Goal: Task Accomplishment & Management: Use online tool/utility

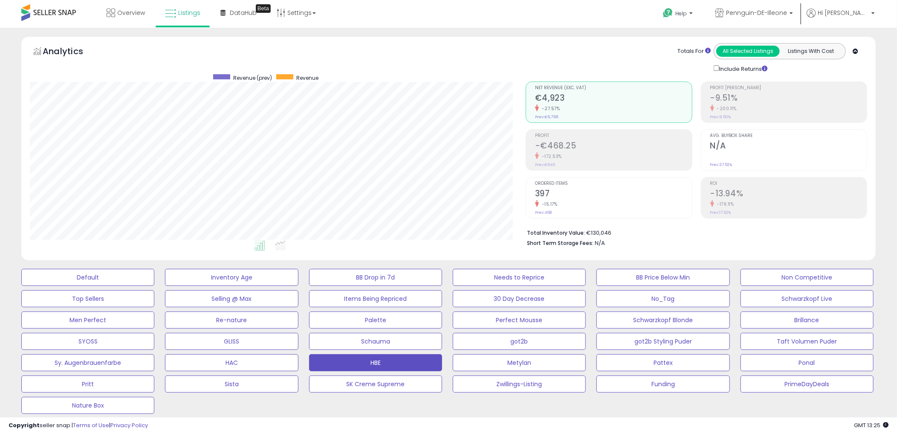
scroll to position [175, 496]
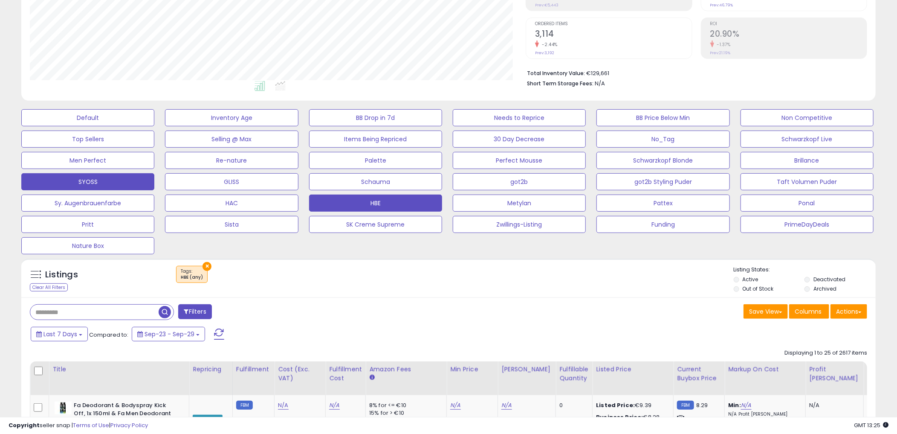
scroll to position [142, 0]
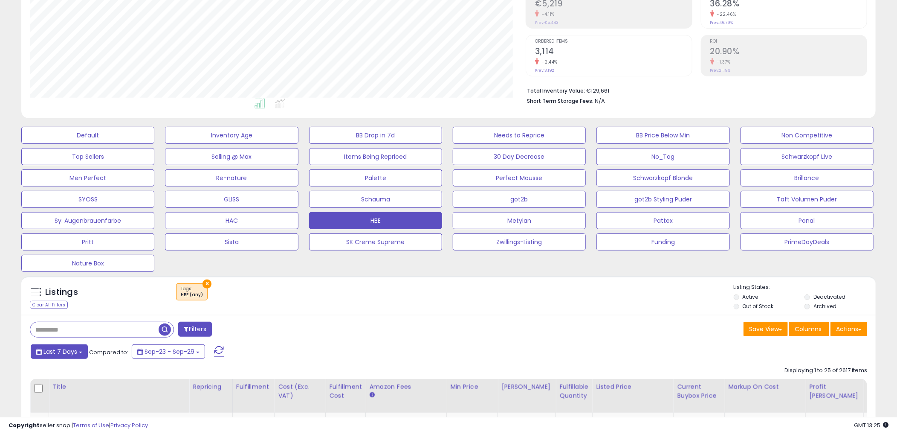
click at [64, 359] on button "Last 7 Days" at bounding box center [59, 351] width 57 height 14
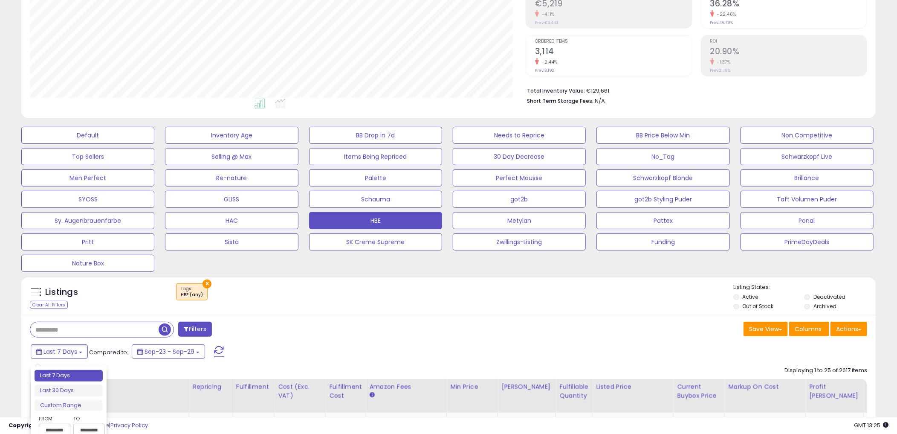
click at [229, 351] on div "Last 7 Days Compared to: Sep-23 - Sep-29" at bounding box center [343, 352] width 628 height 19
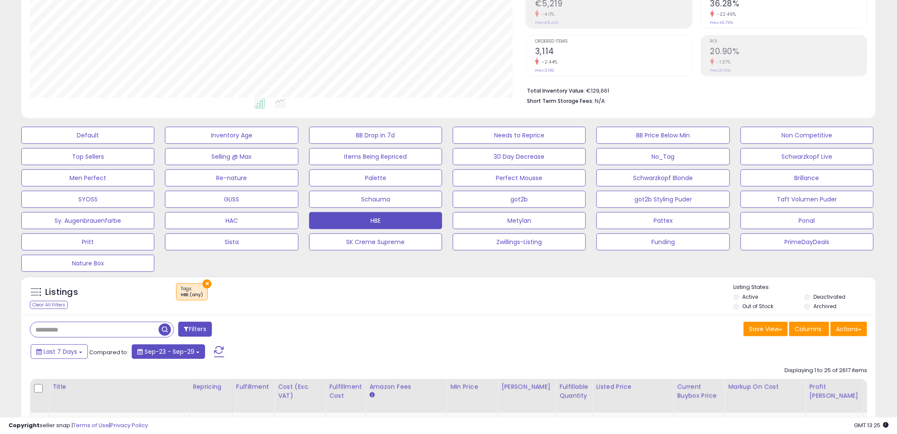
click at [167, 350] on span "Sep-23 - Sep-29" at bounding box center [170, 351] width 50 height 9
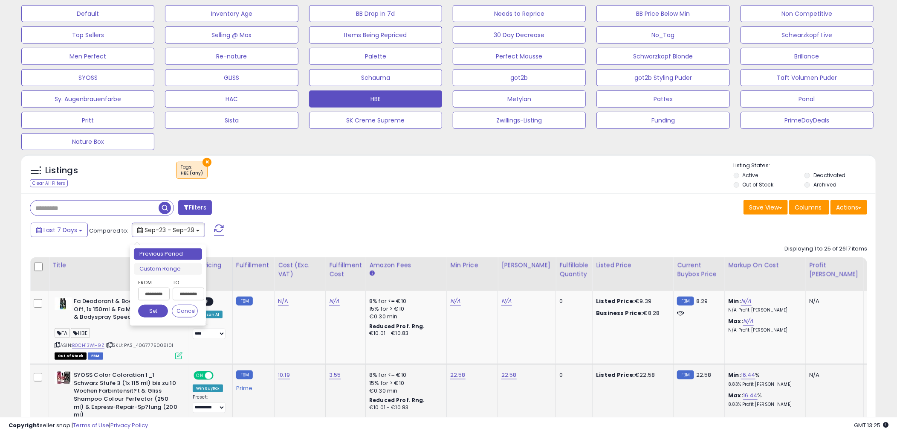
scroll to position [284, 0]
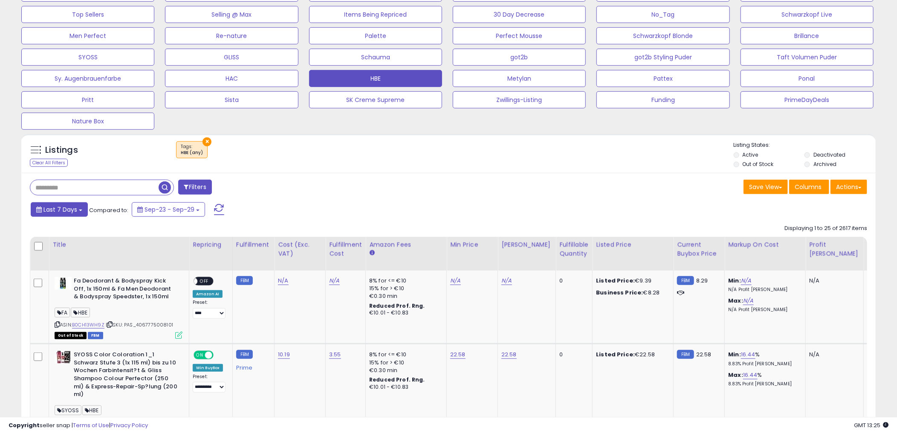
click at [53, 205] on button "Last 7 Days" at bounding box center [59, 209] width 57 height 14
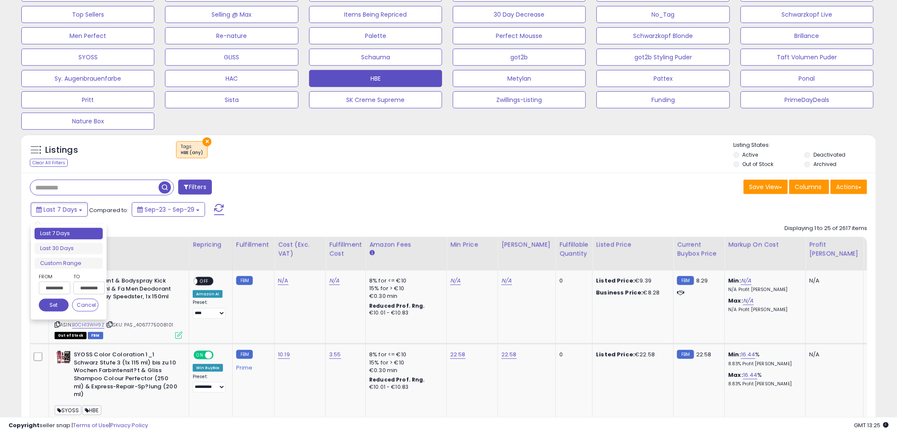
click at [57, 290] on input "**********" at bounding box center [55, 287] width 32 height 13
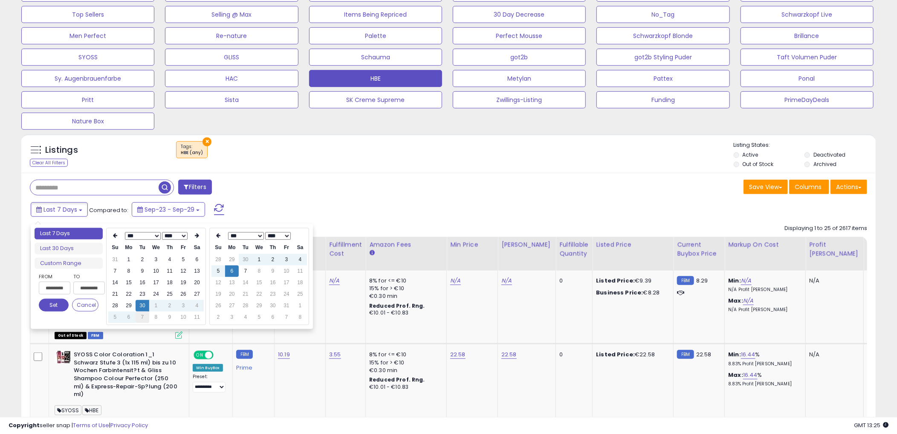
type input "**********"
click at [145, 320] on td "7" at bounding box center [143, 317] width 14 height 12
type input "**********"
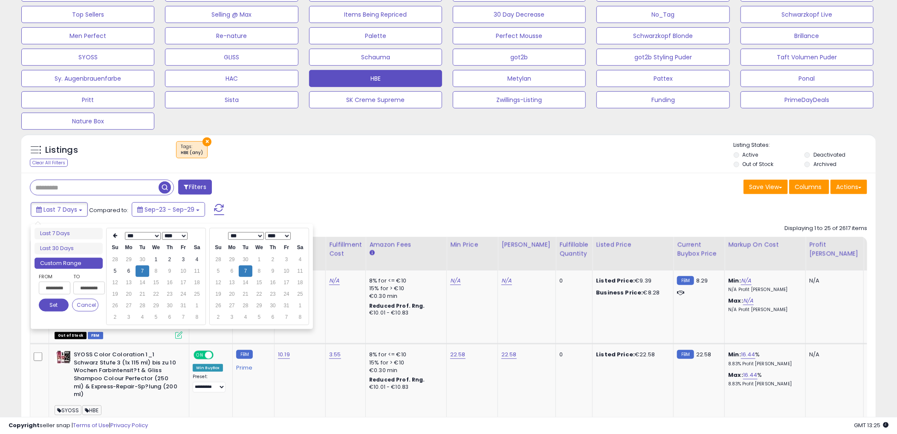
type input "**********"
click at [271, 185] on div "Filters" at bounding box center [235, 188] width 425 height 17
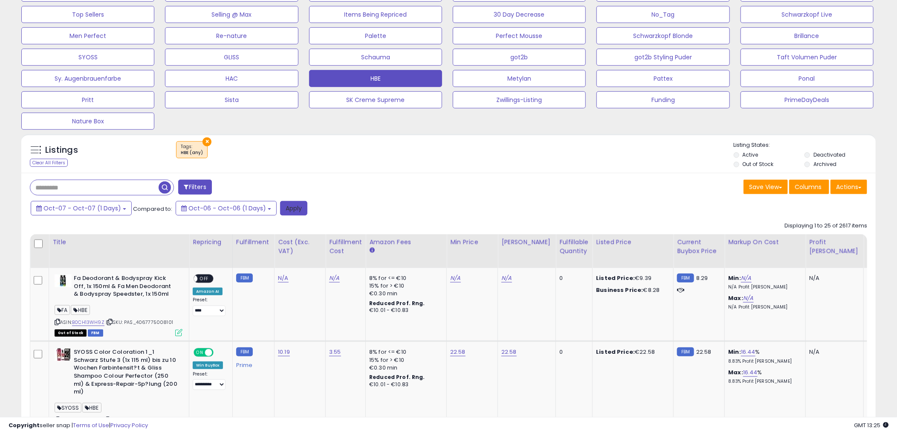
click at [280, 208] on button "Apply" at bounding box center [293, 208] width 27 height 14
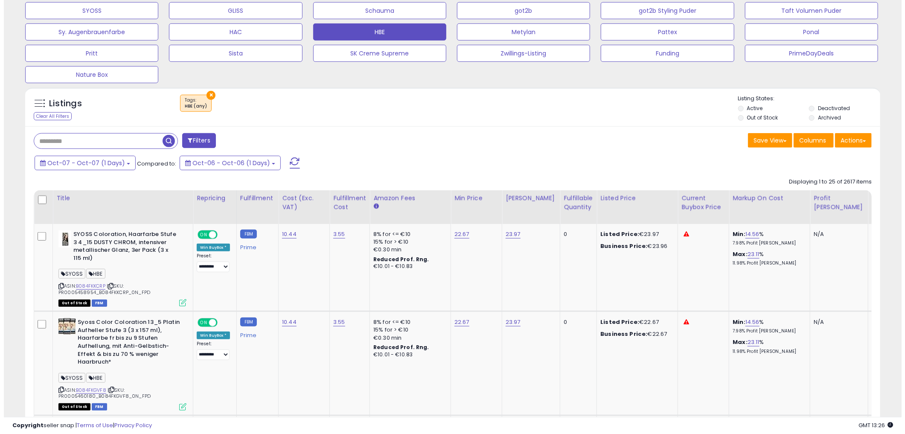
scroll to position [331, 0]
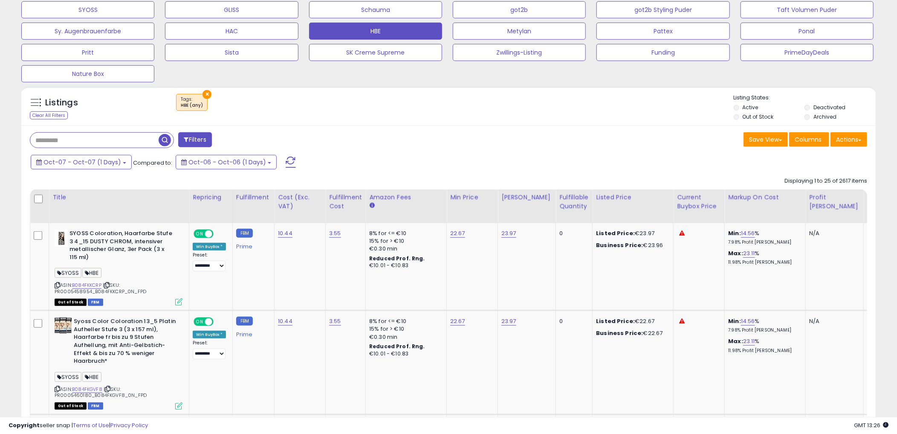
click at [197, 146] on button "Filters" at bounding box center [194, 139] width 33 height 15
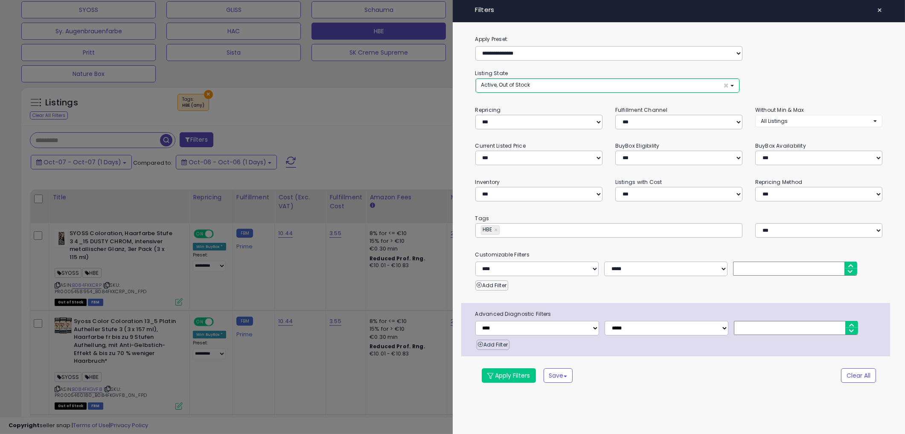
click at [553, 84] on button "Active, Out of Stock ×" at bounding box center [608, 85] width 264 height 14
drag, startPoint x: 444, startPoint y: 102, endPoint x: 488, endPoint y: 84, distance: 47.6
click at [448, 99] on div at bounding box center [452, 217] width 905 height 434
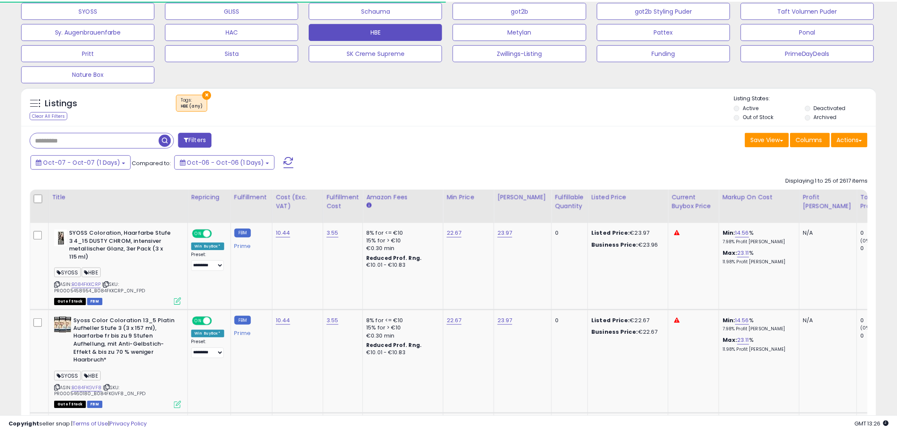
scroll to position [426286, 425964]
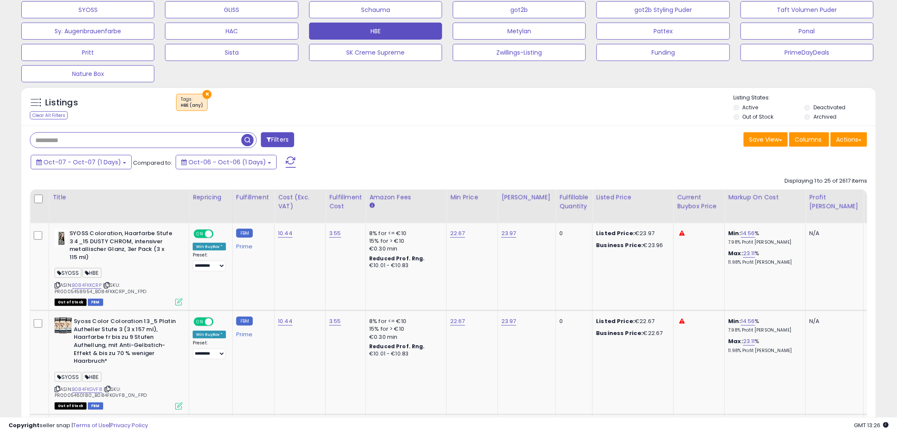
click at [88, 136] on input "text" at bounding box center [135, 140] width 211 height 15
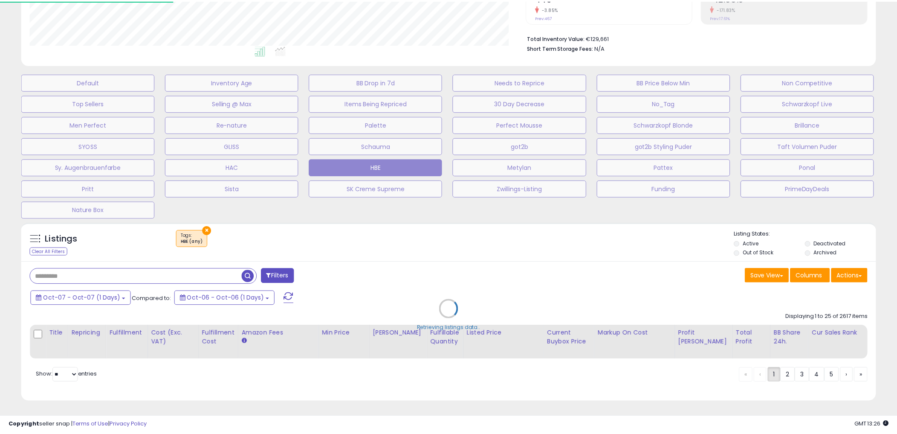
scroll to position [175, 500]
drag, startPoint x: 420, startPoint y: 241, endPoint x: 428, endPoint y: 259, distance: 19.9
click at [428, 267] on div "Retrieving listings data.." at bounding box center [452, 315] width 875 height 194
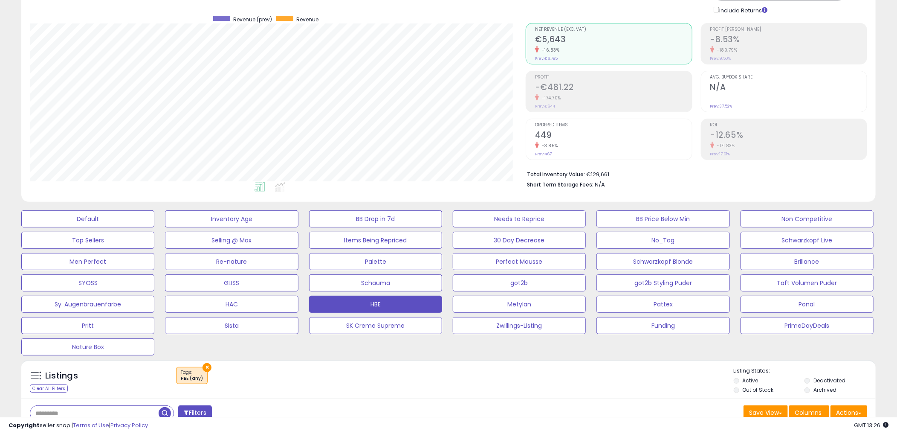
scroll to position [0, 0]
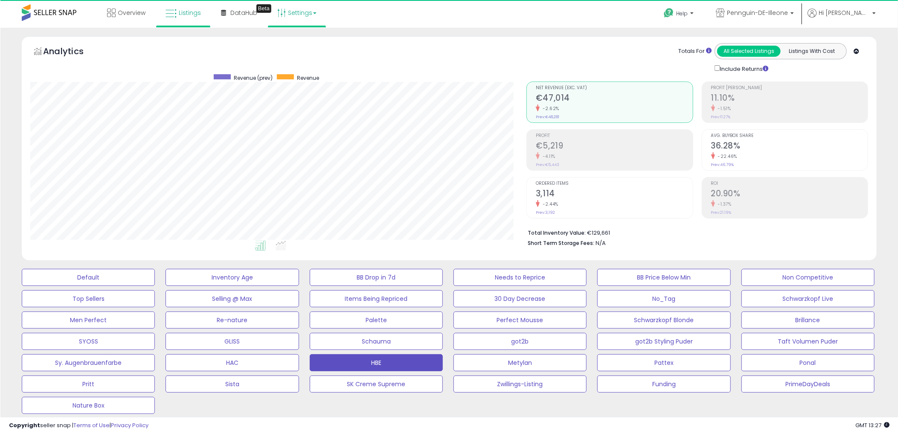
scroll to position [175, 496]
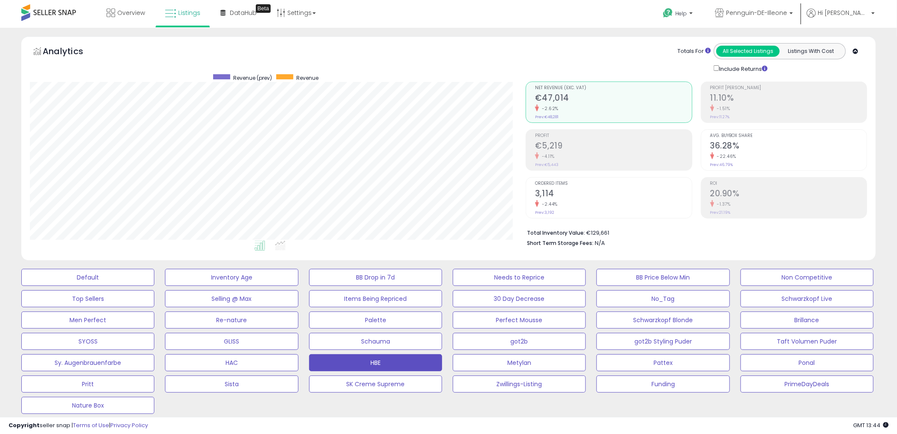
click at [410, 54] on div "Analytics Totals For All Selected Listings Listings With Cost Include Returns" at bounding box center [449, 58] width 838 height 30
drag, startPoint x: 336, startPoint y: 77, endPoint x: 235, endPoint y: 71, distance: 101.7
click at [234, 72] on div "Analytics Totals For All Selected Listings Listings With Cost Include Returns" at bounding box center [448, 148] width 855 height 224
drag, startPoint x: 235, startPoint y: 71, endPoint x: 423, endPoint y: 55, distance: 189.7
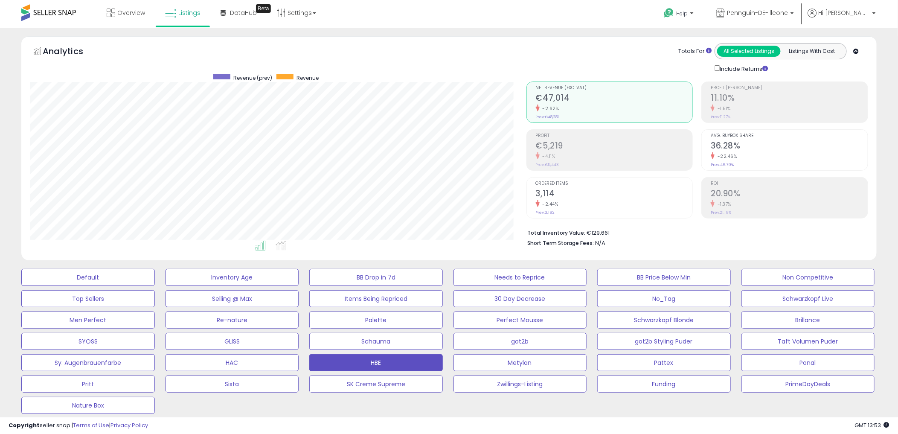
click at [423, 55] on div "Analytics Totals For All Selected Listings Listings With Cost Include Returns" at bounding box center [449, 58] width 838 height 30
